Goal: Subscribe to service/newsletter

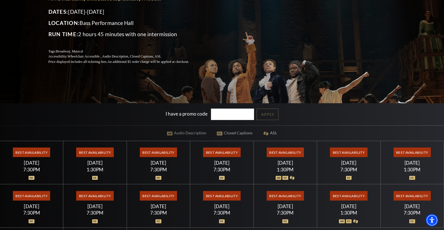
scroll to position [78, 0]
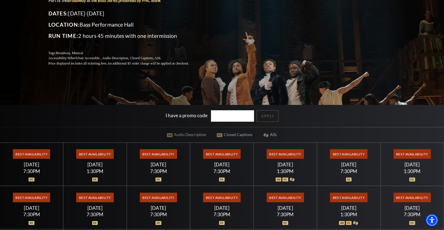
click at [30, 151] on span "Best Availability" at bounding box center [31, 154] width 37 height 10
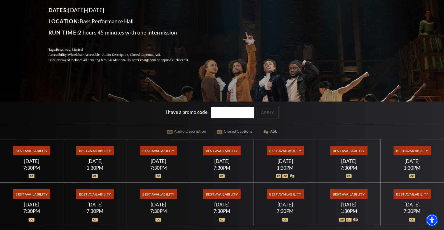
scroll to position [79, 0]
click at [34, 150] on span "Best Availability" at bounding box center [31, 151] width 37 height 10
click at [31, 156] on div "Best Availability [DATE] 7:30PM" at bounding box center [31, 160] width 63 height 43
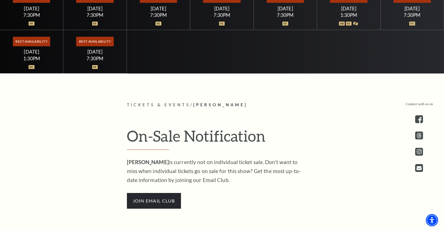
scroll to position [276, 0]
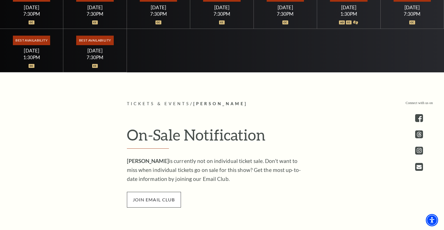
click at [151, 198] on span "join email club" at bounding box center [154, 200] width 54 height 16
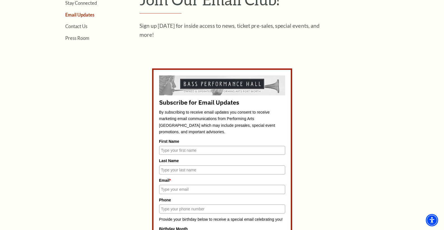
scroll to position [197, 0]
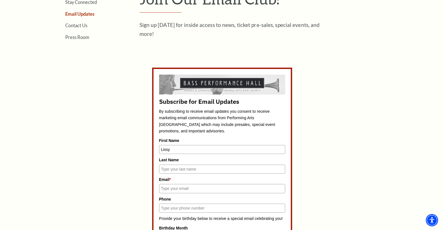
type input "Lissy"
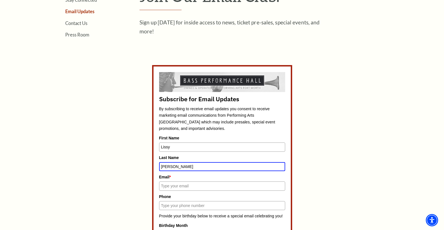
type input "Layman"
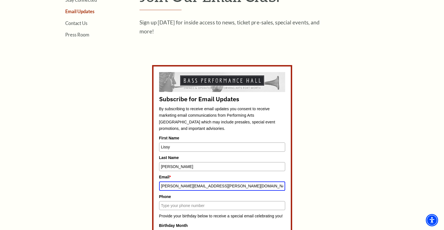
type input "layman.lissy@gmail.com"
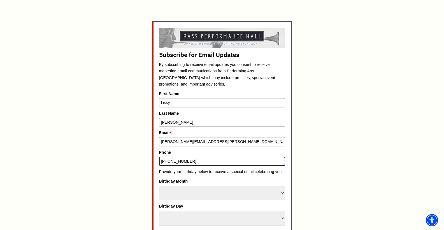
scroll to position [243, 0]
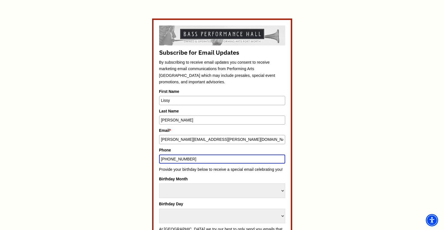
type input "703-300-8298"
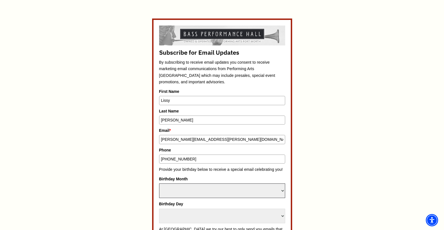
select select "September"
select select "9"
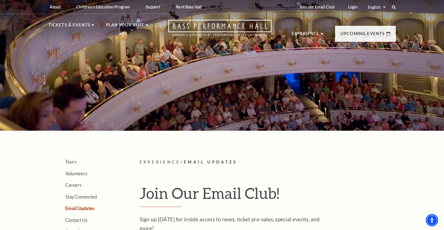
scroll to position [0, 0]
